Goal: Information Seeking & Learning: Find specific fact

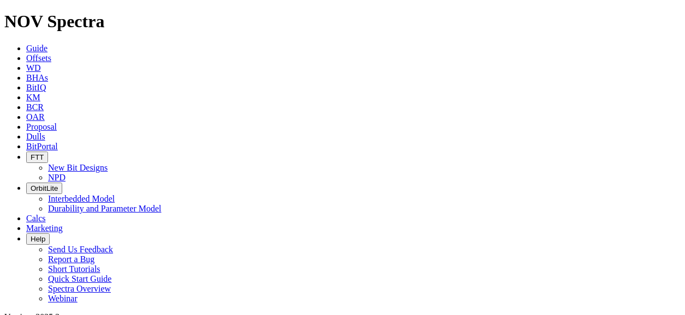
drag, startPoint x: 469, startPoint y: 56, endPoint x: 386, endPoint y: 50, distance: 83.6
paste input "438"
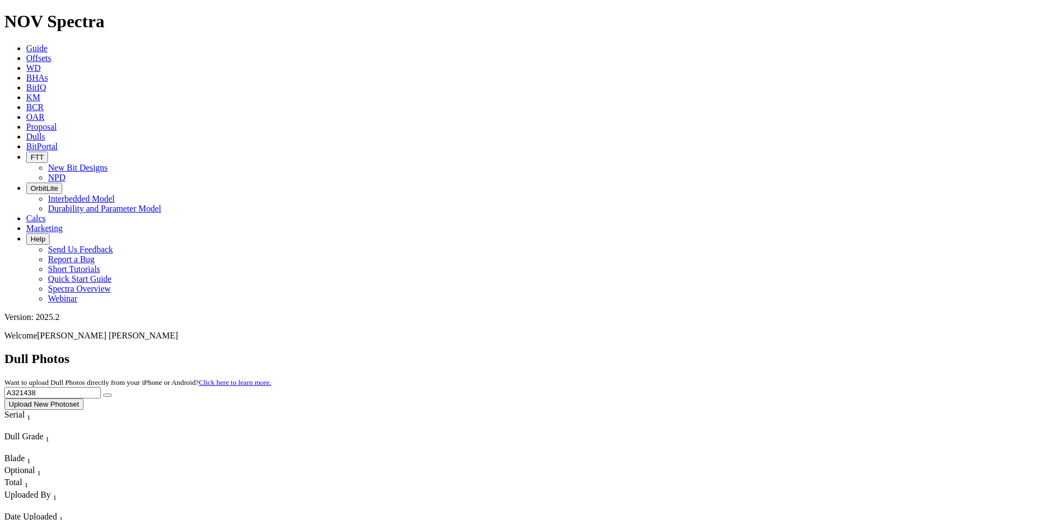
click at [101, 387] on input "A321438" at bounding box center [52, 392] width 97 height 11
drag, startPoint x: 796, startPoint y: 49, endPoint x: 734, endPoint y: 43, distance: 62.5
click at [734, 352] on div "Dull Photos Want to upload Dull Photos directly from your iPhone or Android? Cl…" at bounding box center [521, 381] width 1034 height 58
paste input "17157"
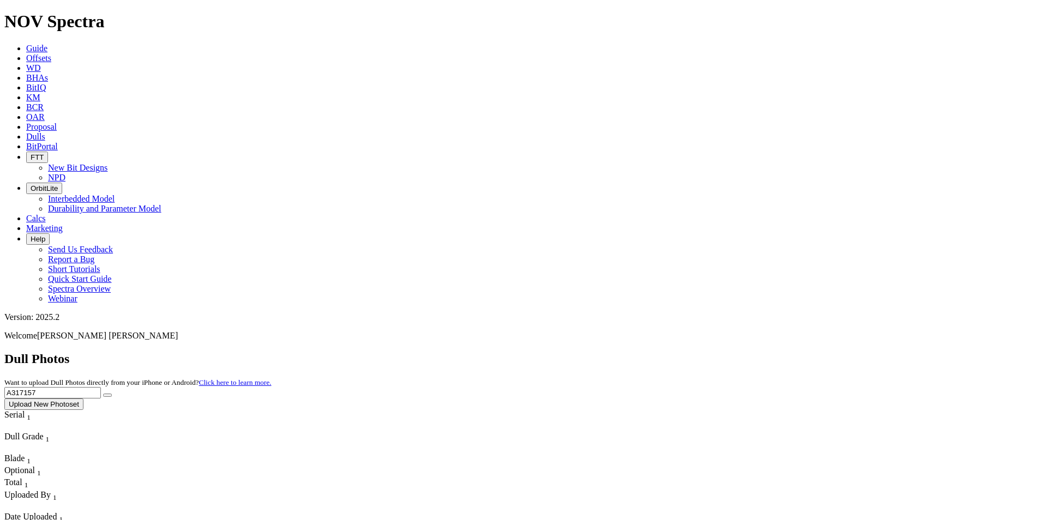
click at [112, 394] on button "submit" at bounding box center [107, 395] width 9 height 3
drag, startPoint x: 783, startPoint y: 50, endPoint x: 719, endPoint y: 40, distance: 64.0
click at [719, 352] on div "Dull Photos Want to upload Dull Photos directly from your iPhone or Android? Cl…" at bounding box center [521, 381] width 1034 height 58
paste input "8694"
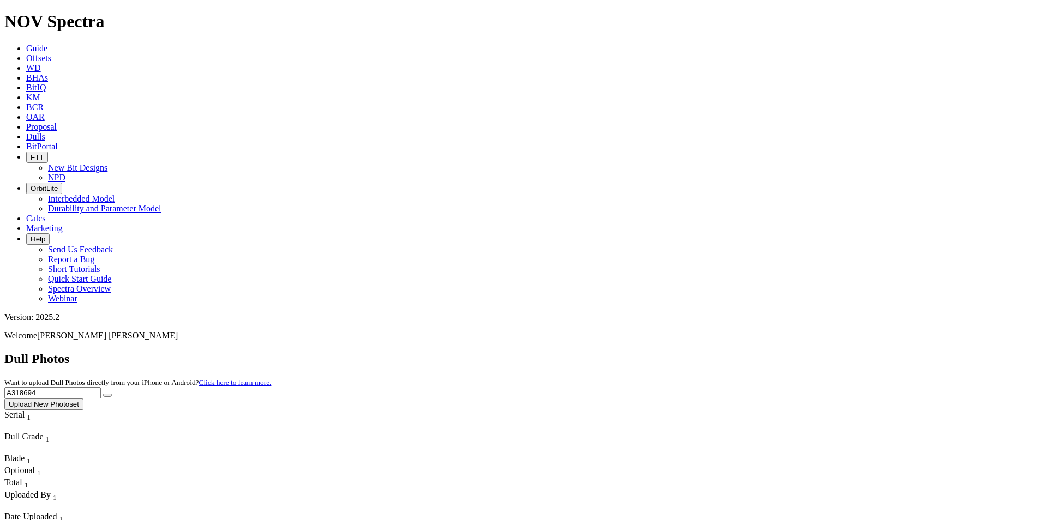
type input "A318694"
click at [107, 395] on icon "submit" at bounding box center [107, 395] width 0 height 0
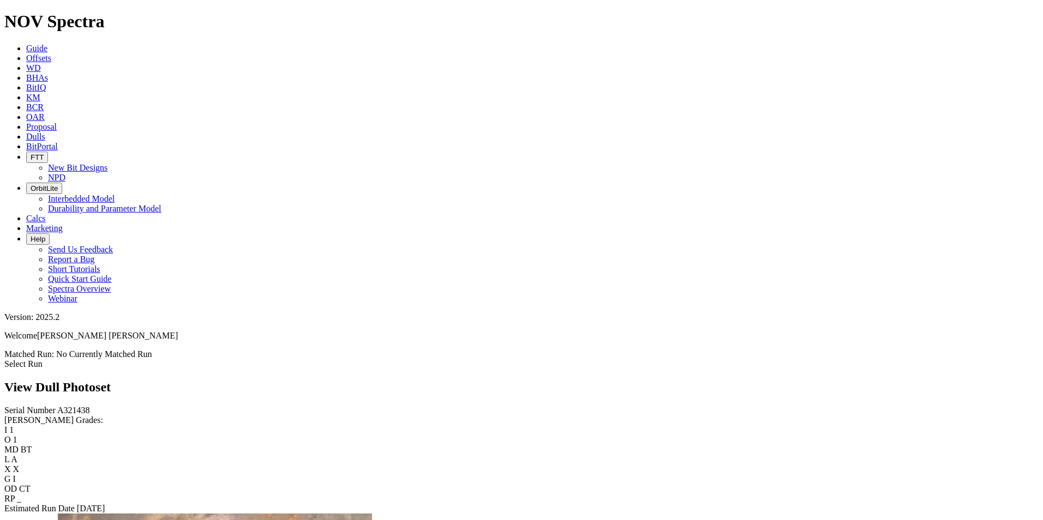
scroll to position [1091, 0]
